Goal: Task Accomplishment & Management: Manage account settings

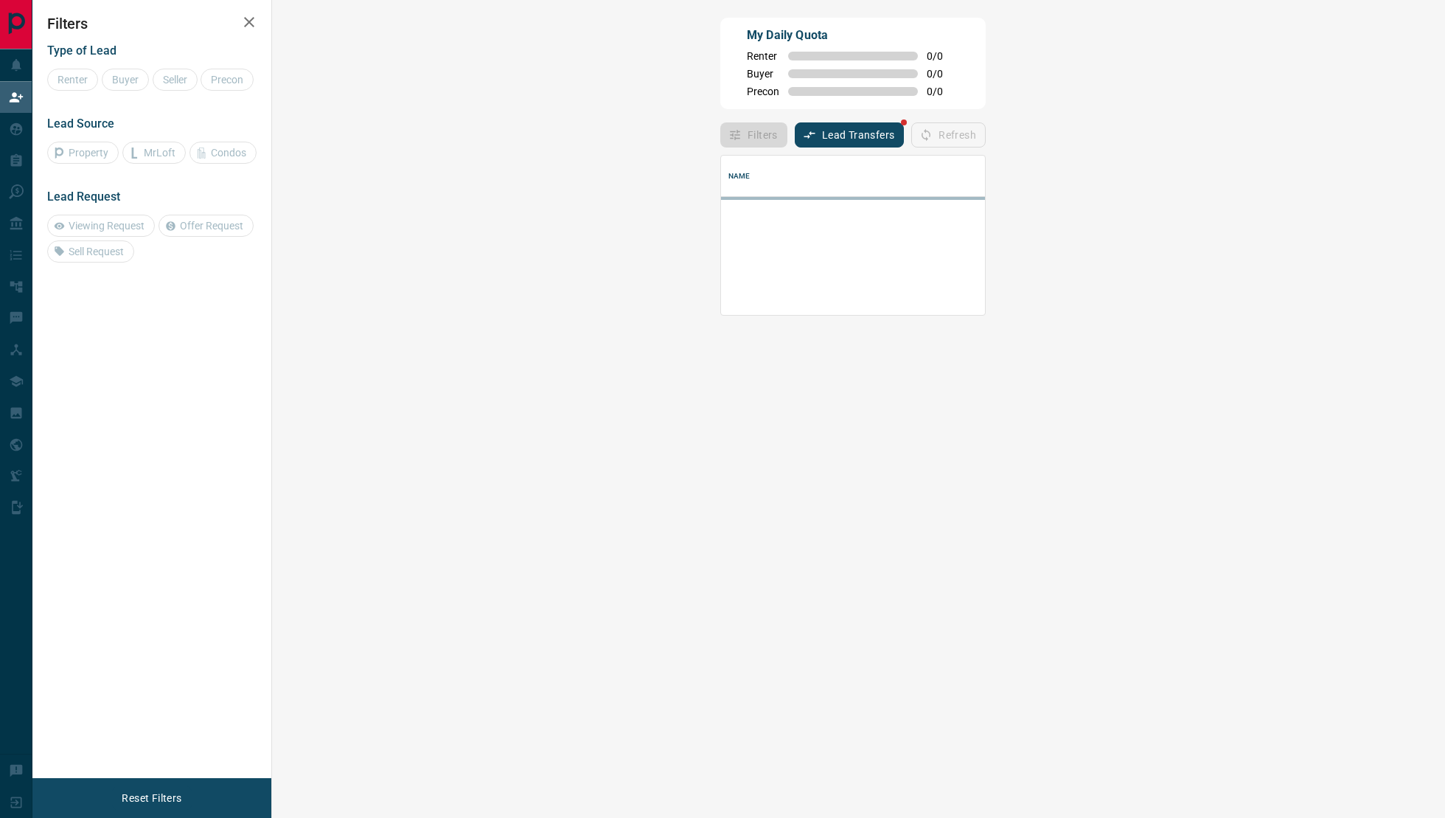
scroll to position [159, 1141]
click at [795, 143] on button "Lead Transfers" at bounding box center [850, 134] width 110 height 25
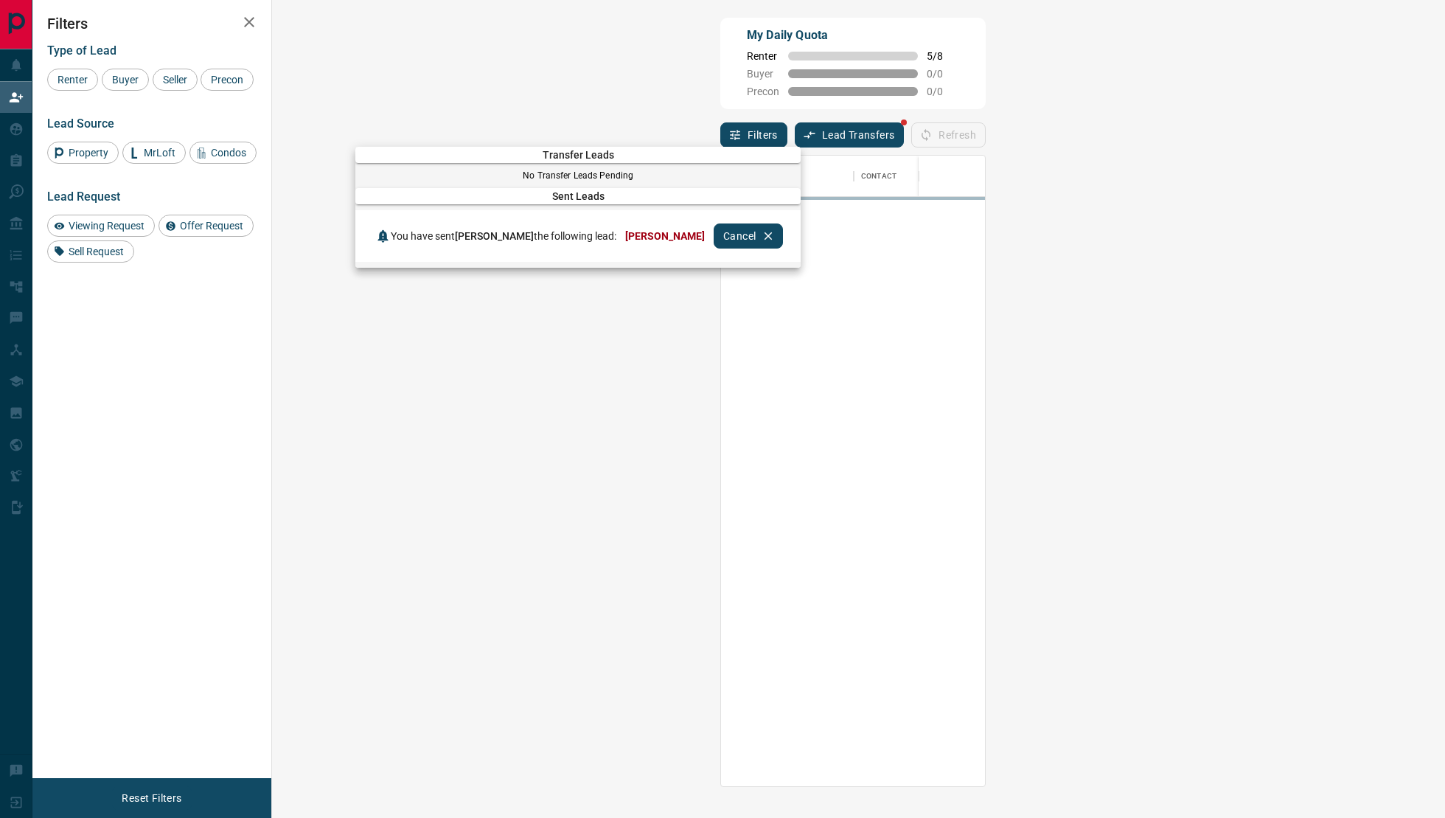
scroll to position [631, 1141]
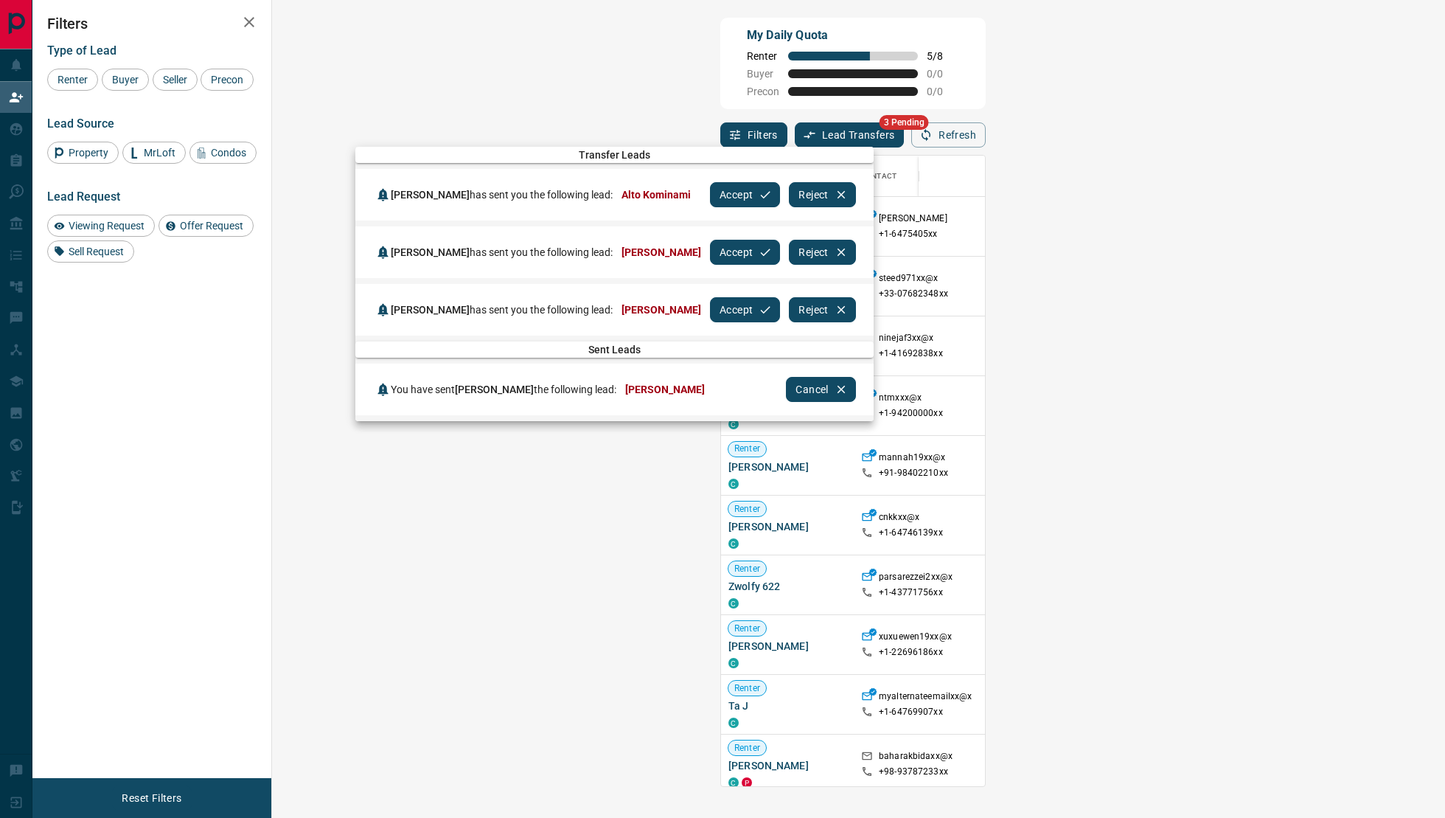
click at [710, 192] on button "Accept" at bounding box center [745, 194] width 70 height 25
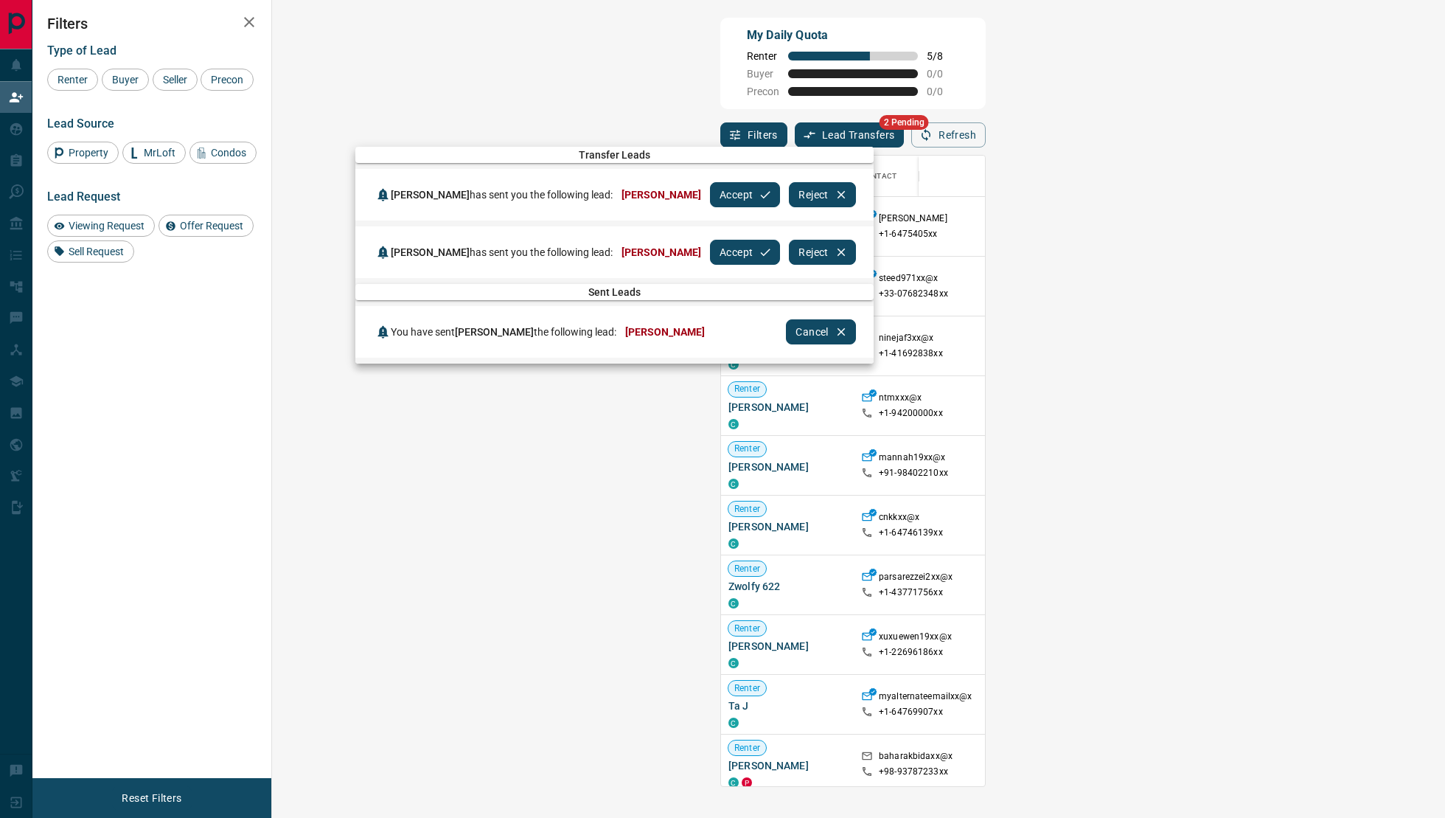
click at [710, 192] on button "Accept" at bounding box center [745, 194] width 70 height 25
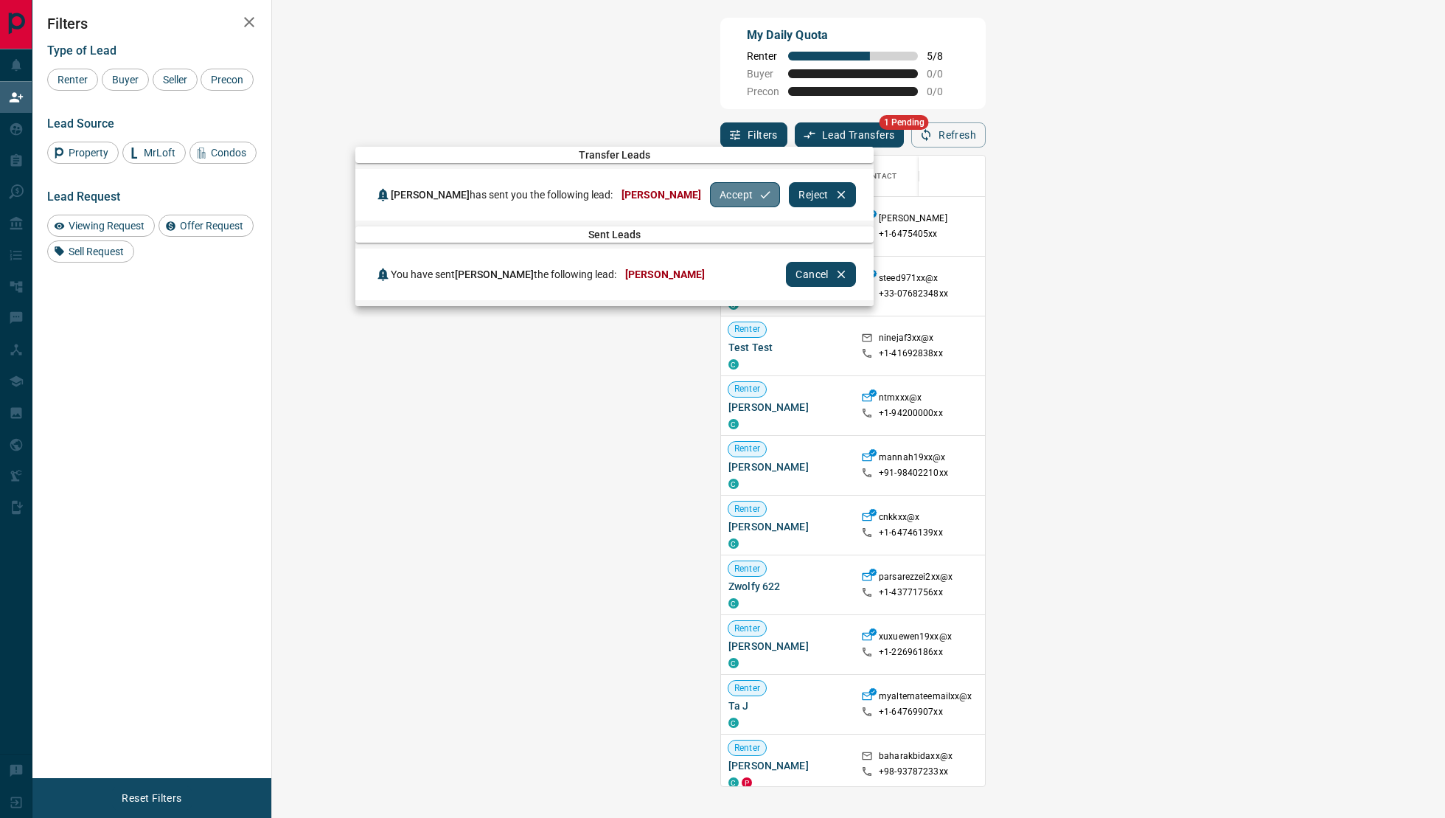
click at [710, 192] on button "Accept" at bounding box center [745, 194] width 70 height 25
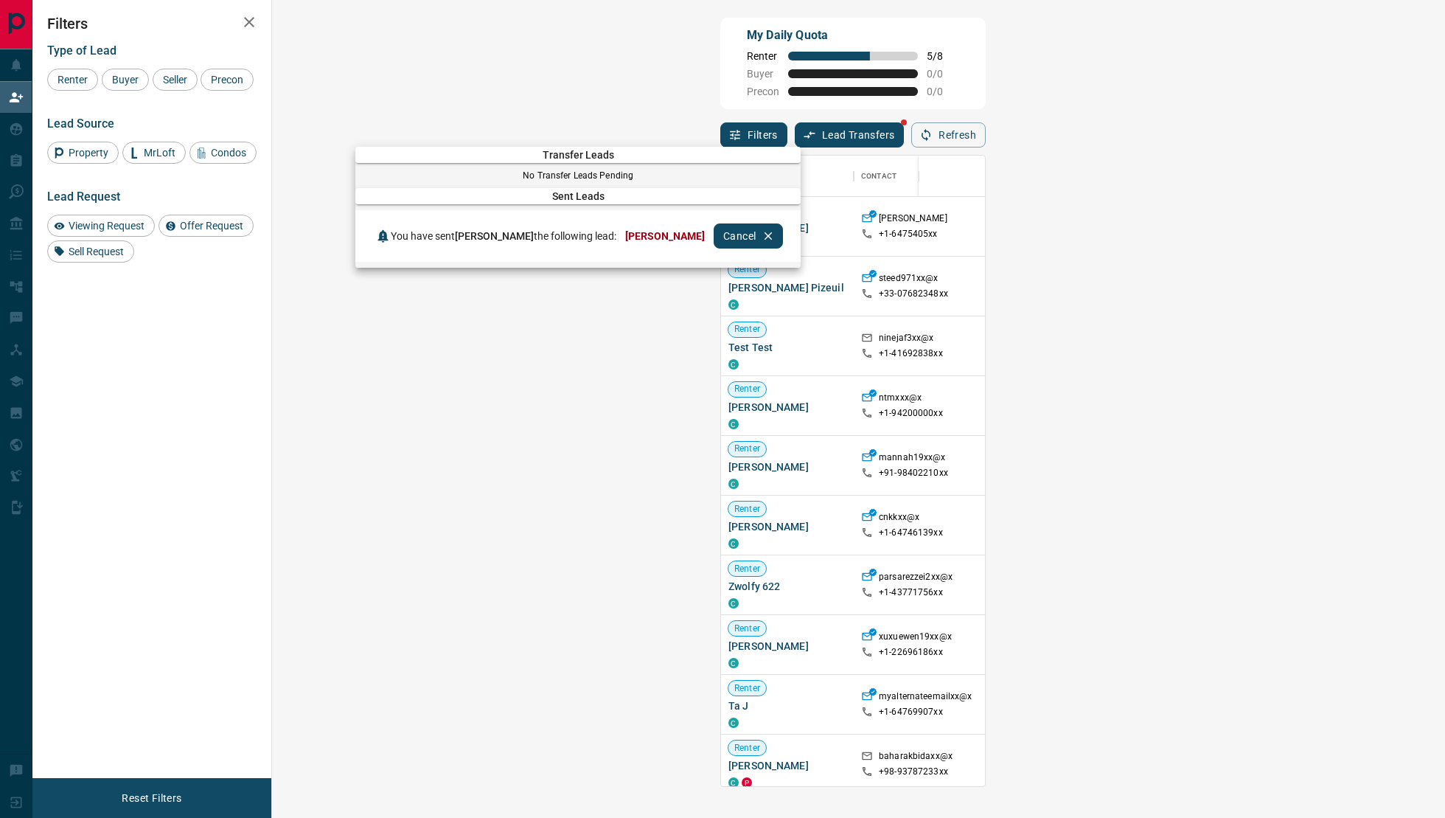
click at [826, 98] on div at bounding box center [722, 409] width 1445 height 818
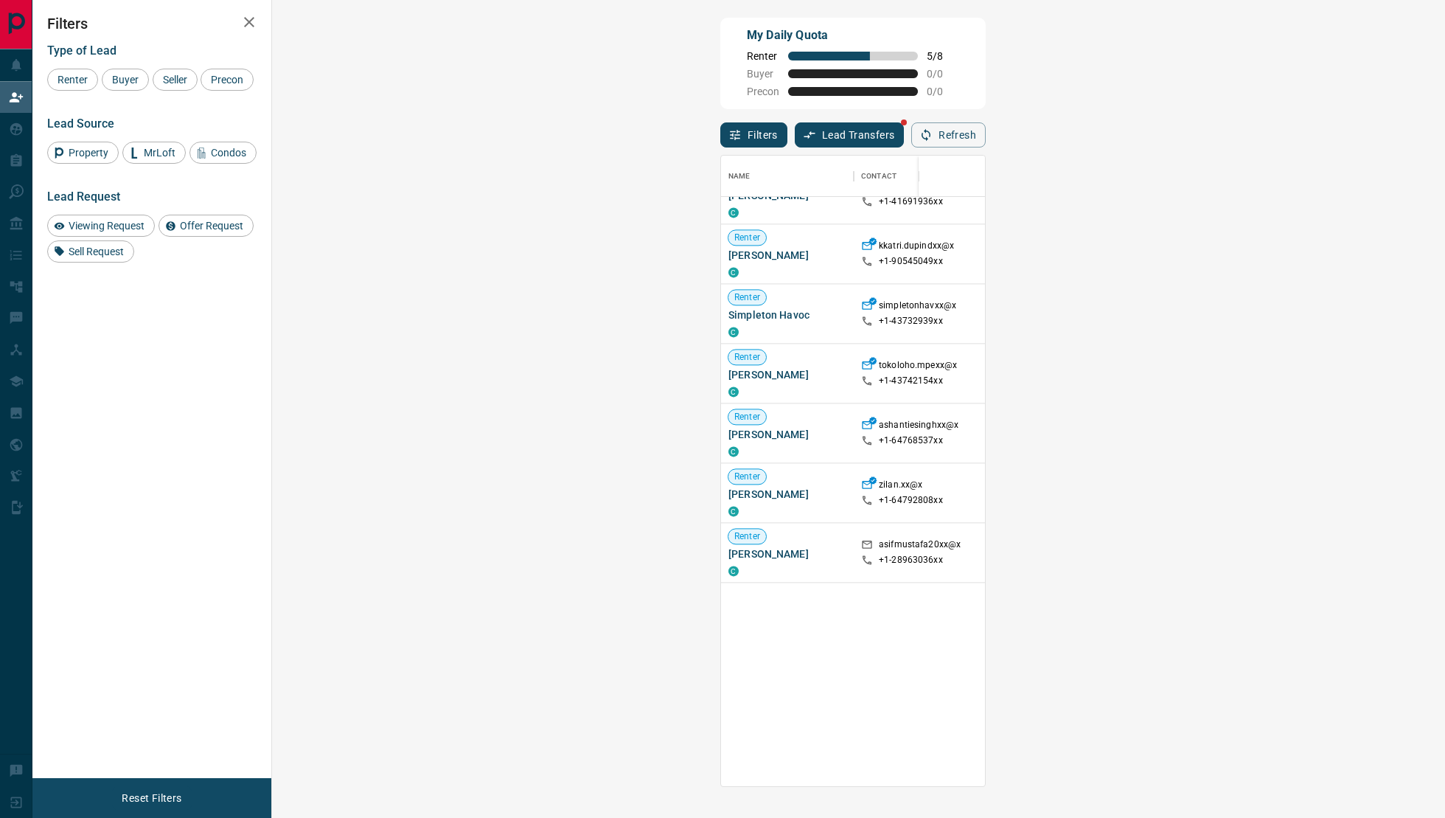
scroll to position [0, 0]
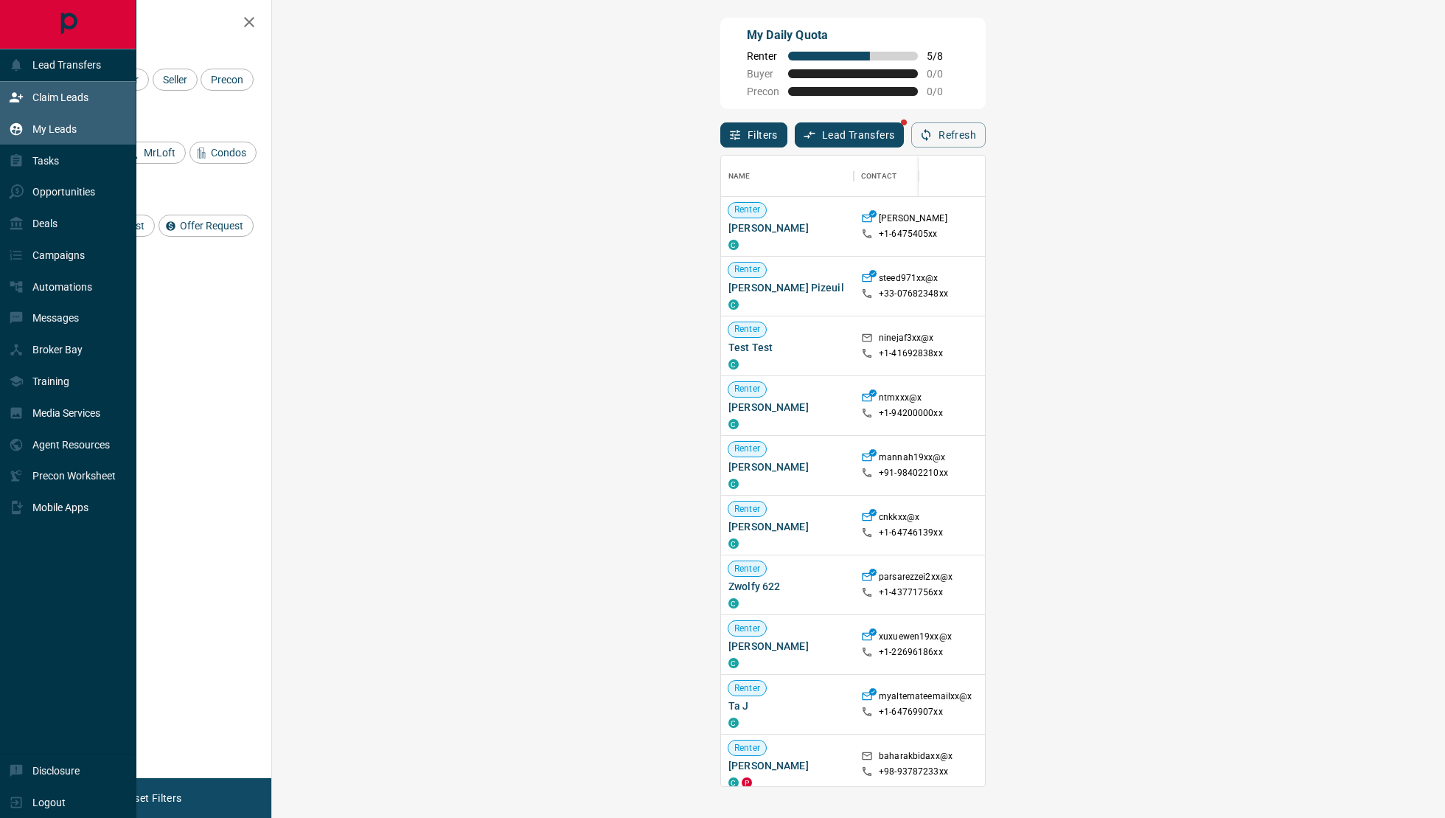
click at [68, 116] on div "My Leads" at bounding box center [43, 128] width 68 height 24
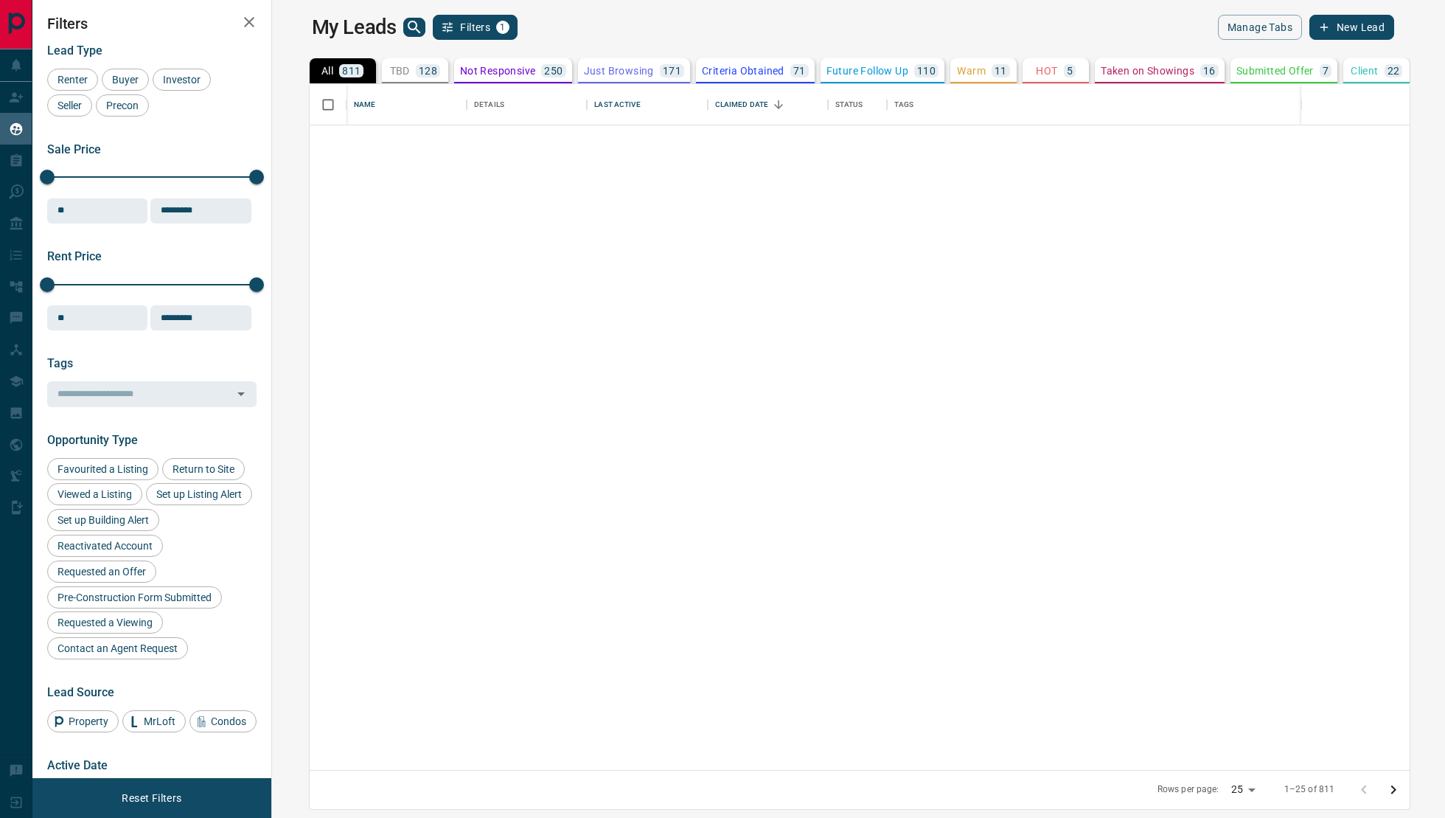
scroll to position [829, 0]
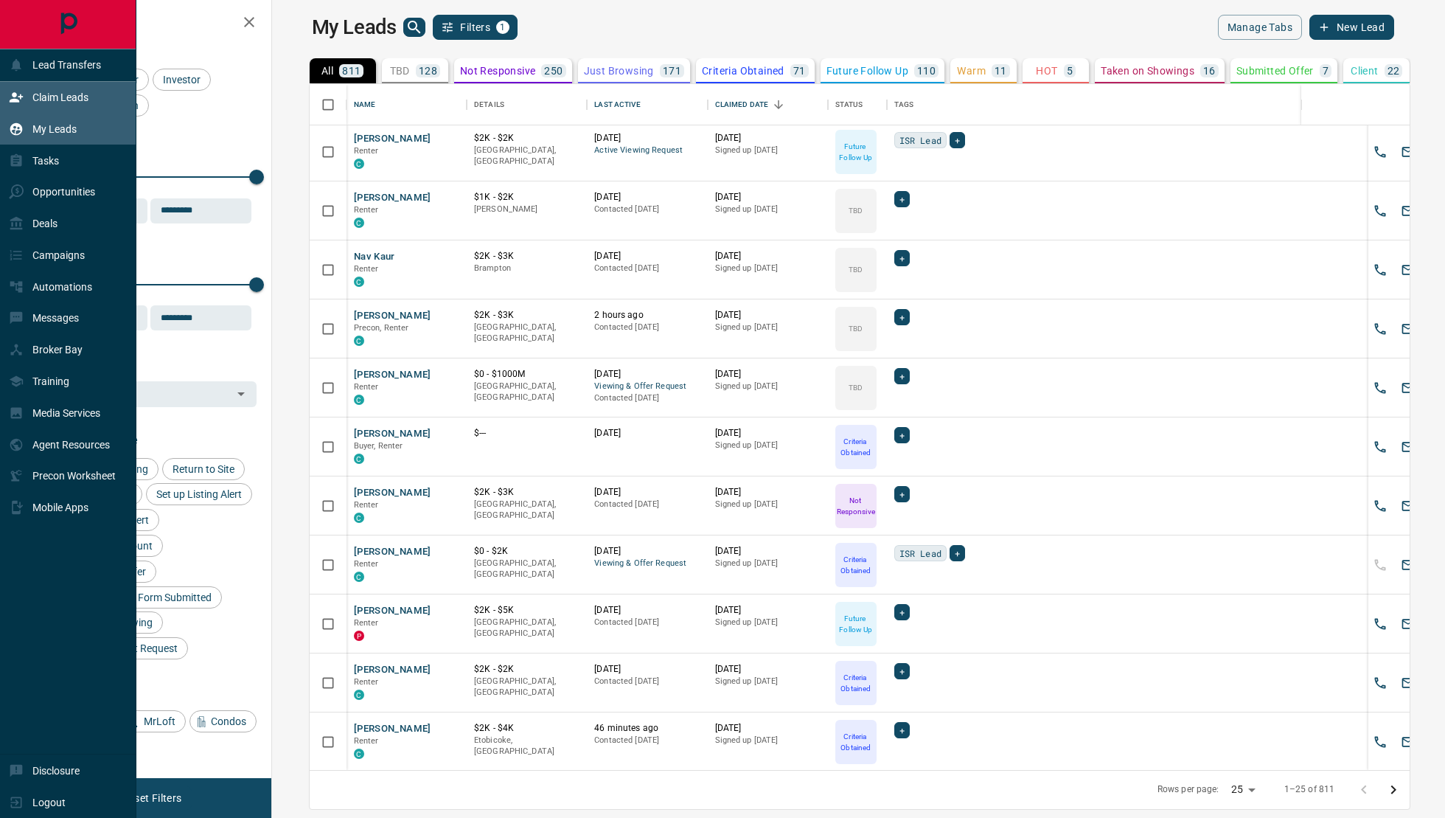
click at [24, 86] on div "Claim Leads" at bounding box center [49, 98] width 80 height 24
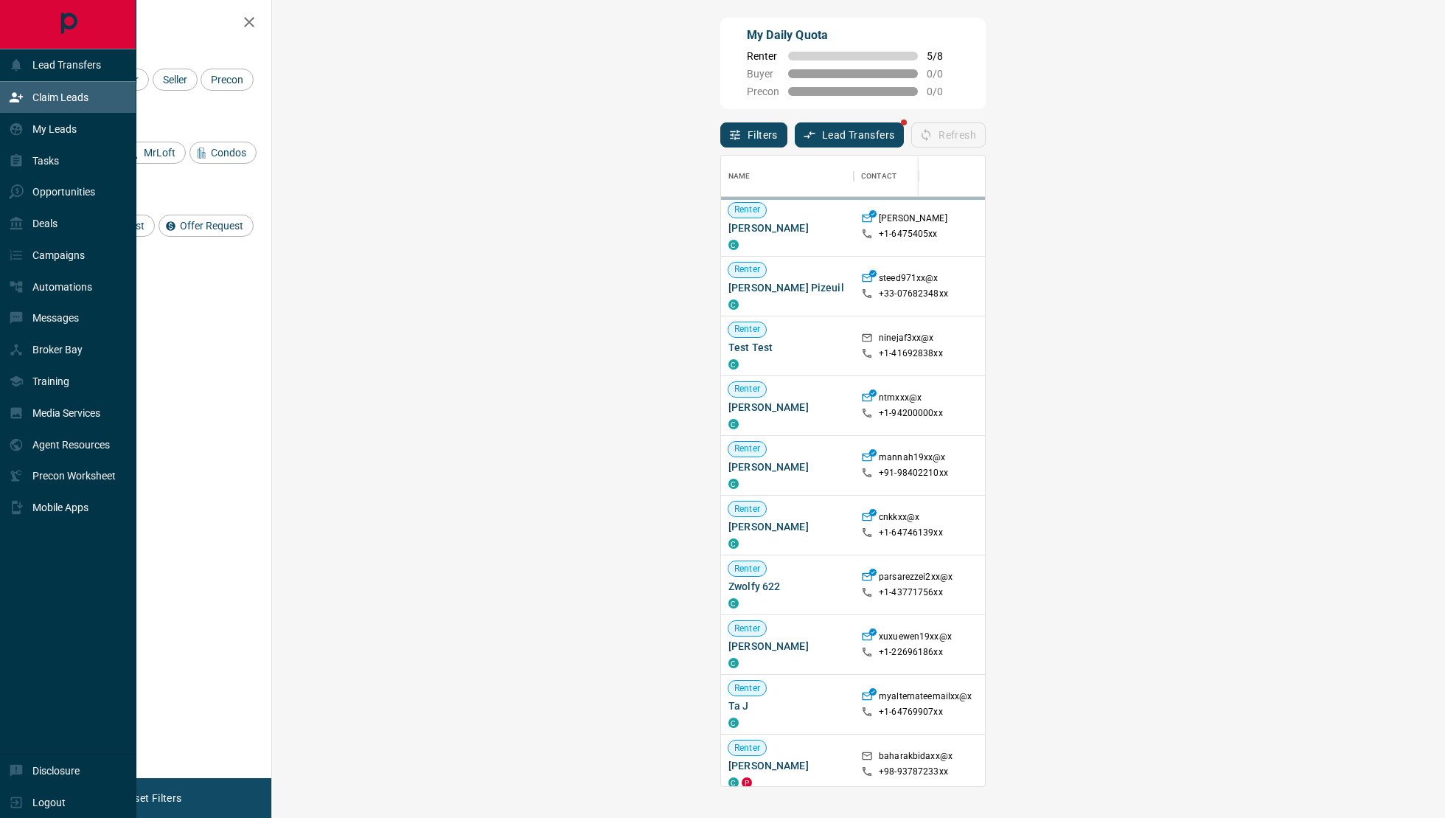
scroll to position [631, 1141]
